Goal: Navigation & Orientation: Understand site structure

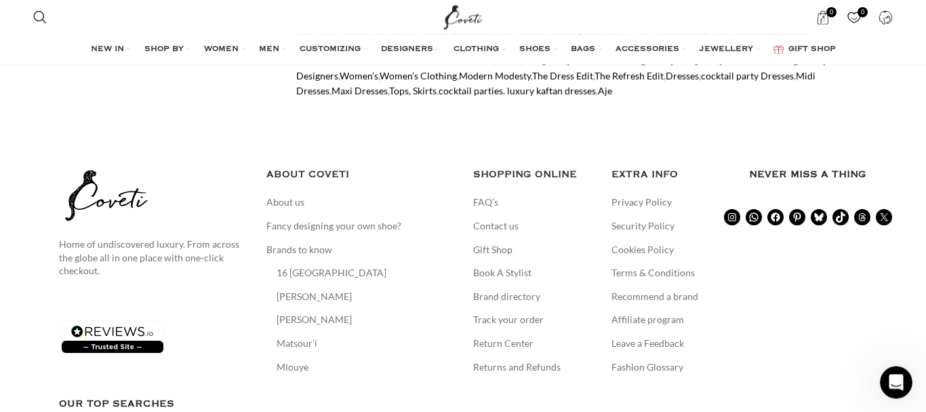
scroll to position [7719, 0]
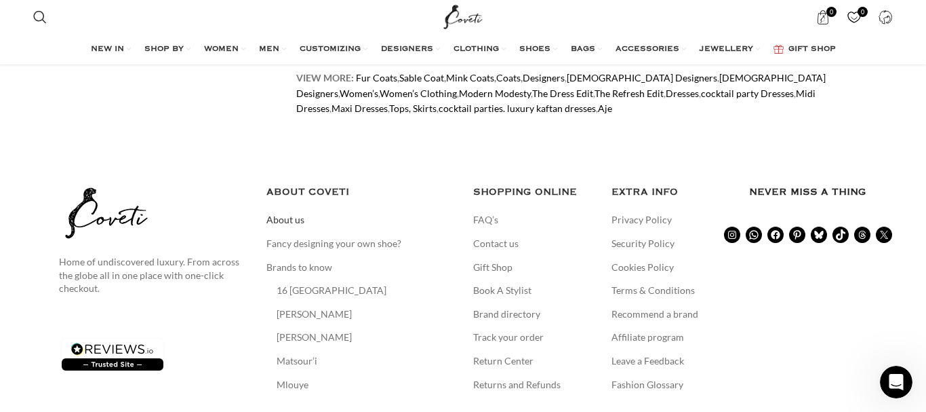
click at [293, 213] on link "About us" at bounding box center [286, 220] width 39 height 14
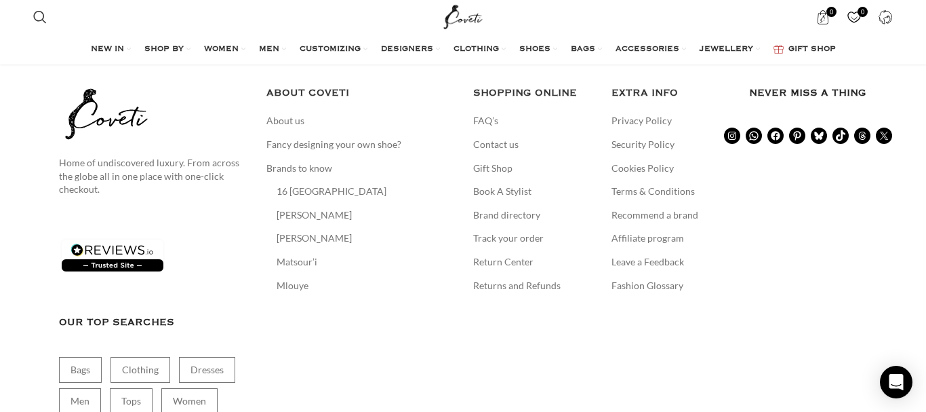
scroll to position [2253, 0]
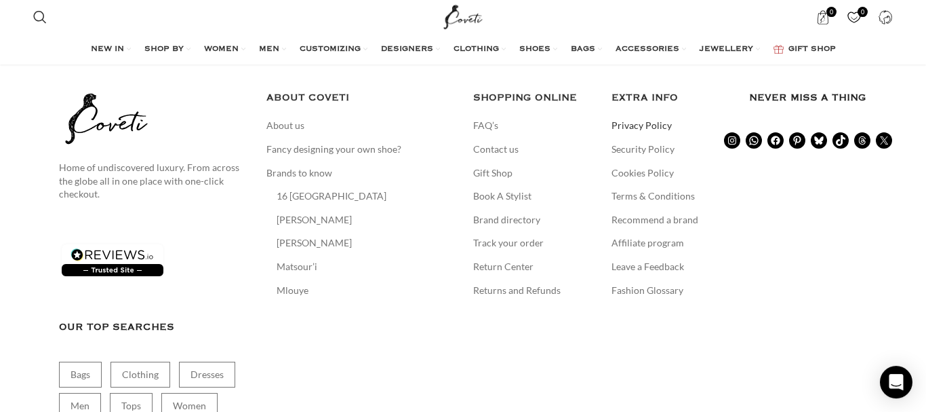
click at [639, 119] on link "Privacy Policy" at bounding box center [643, 126] width 62 height 14
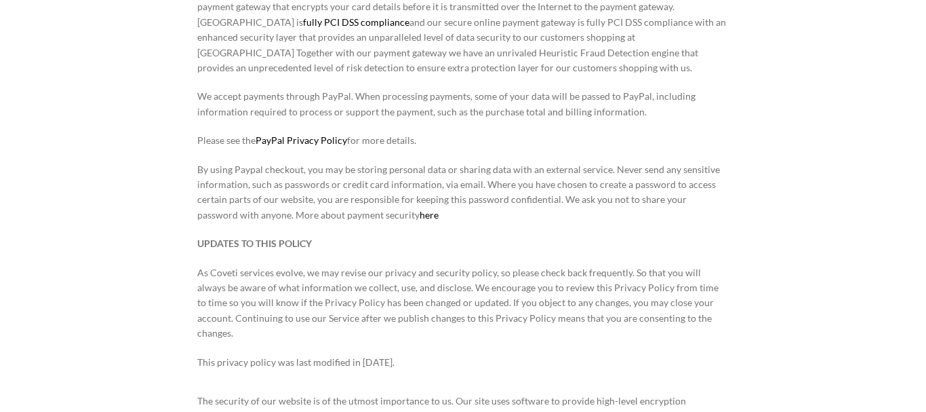
scroll to position [3319, 0]
